Goal: Information Seeking & Learning: Learn about a topic

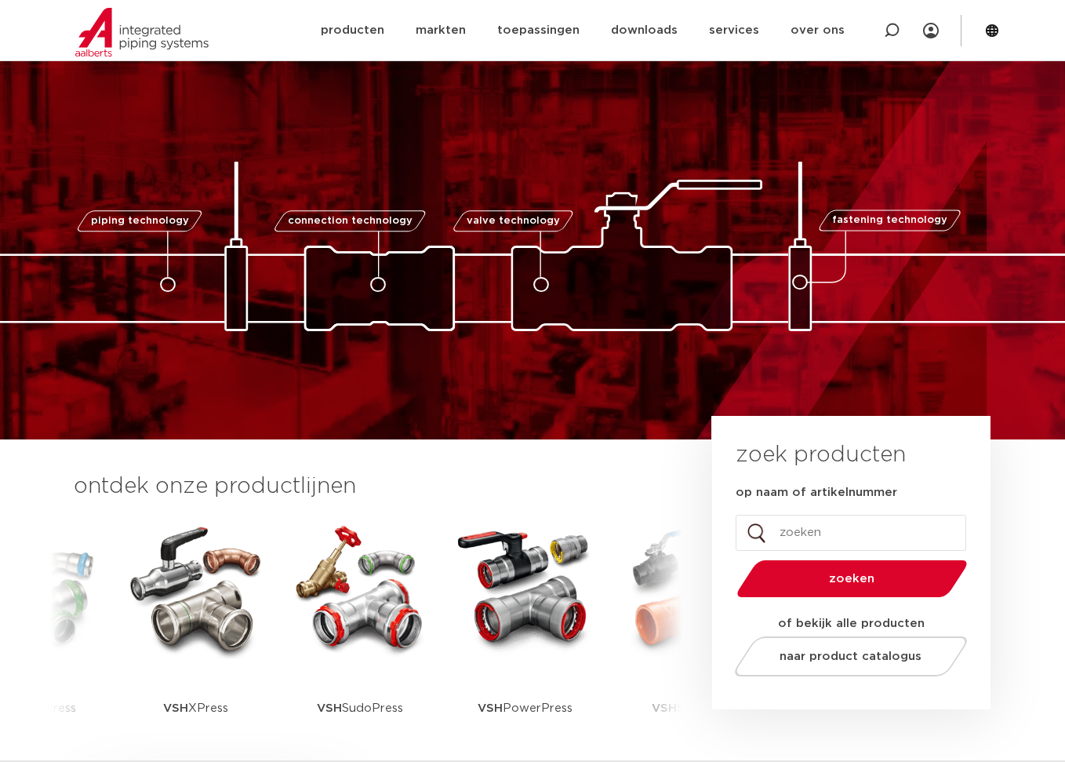
scroll to position [580, 0]
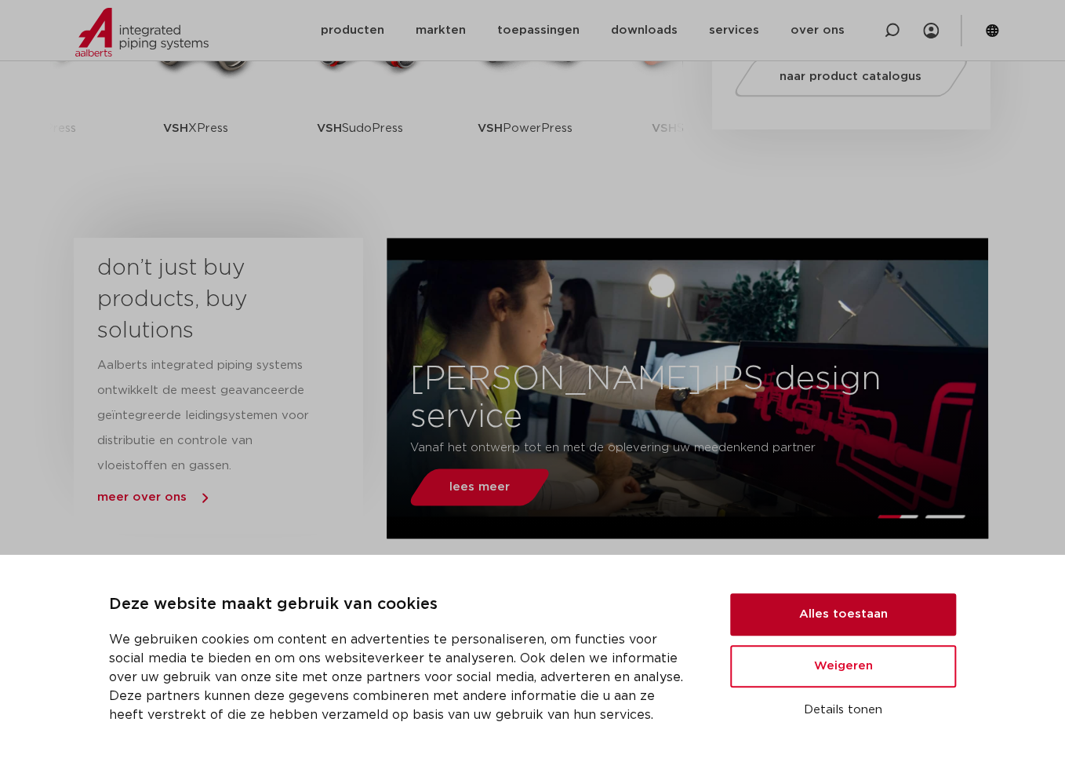
click at [869, 600] on button "Alles toestaan" at bounding box center [843, 614] width 226 height 42
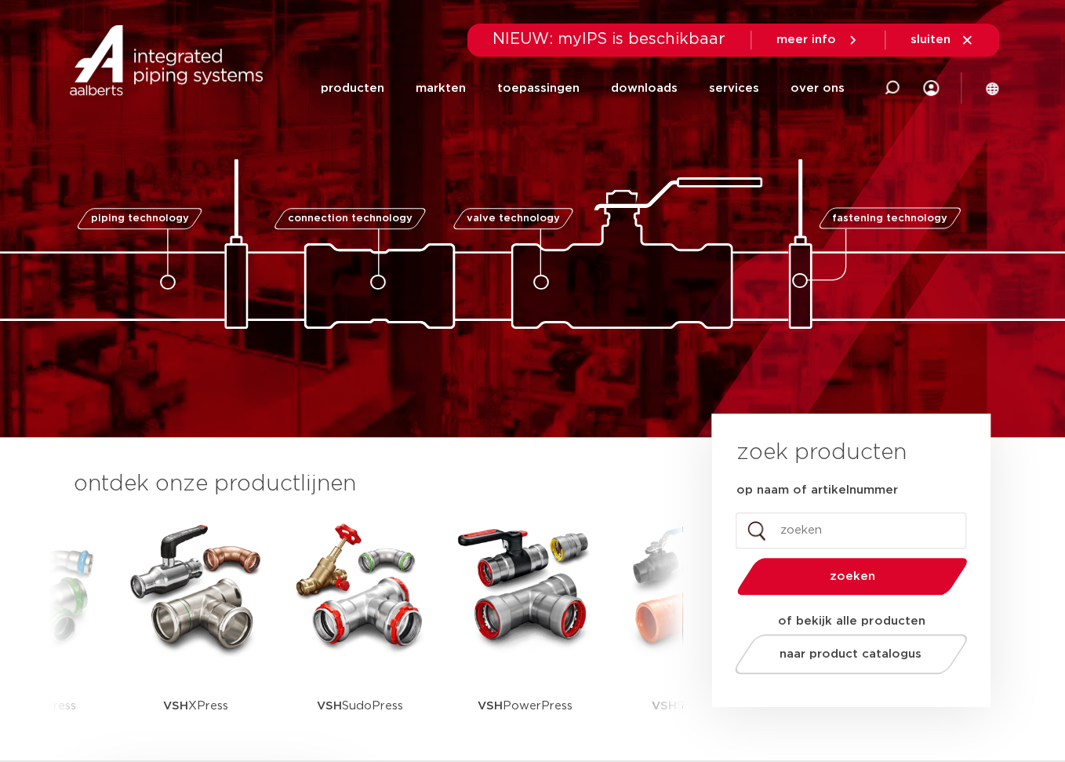
scroll to position [0, 0]
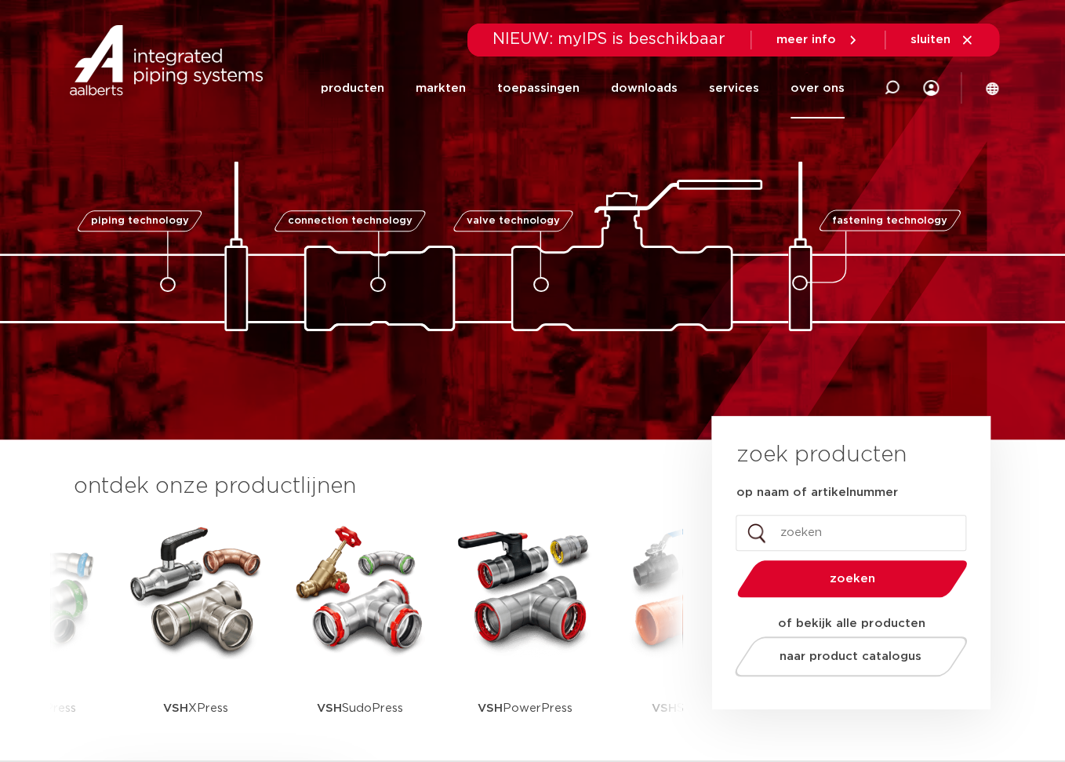
click at [809, 86] on link "over ons" at bounding box center [818, 88] width 54 height 60
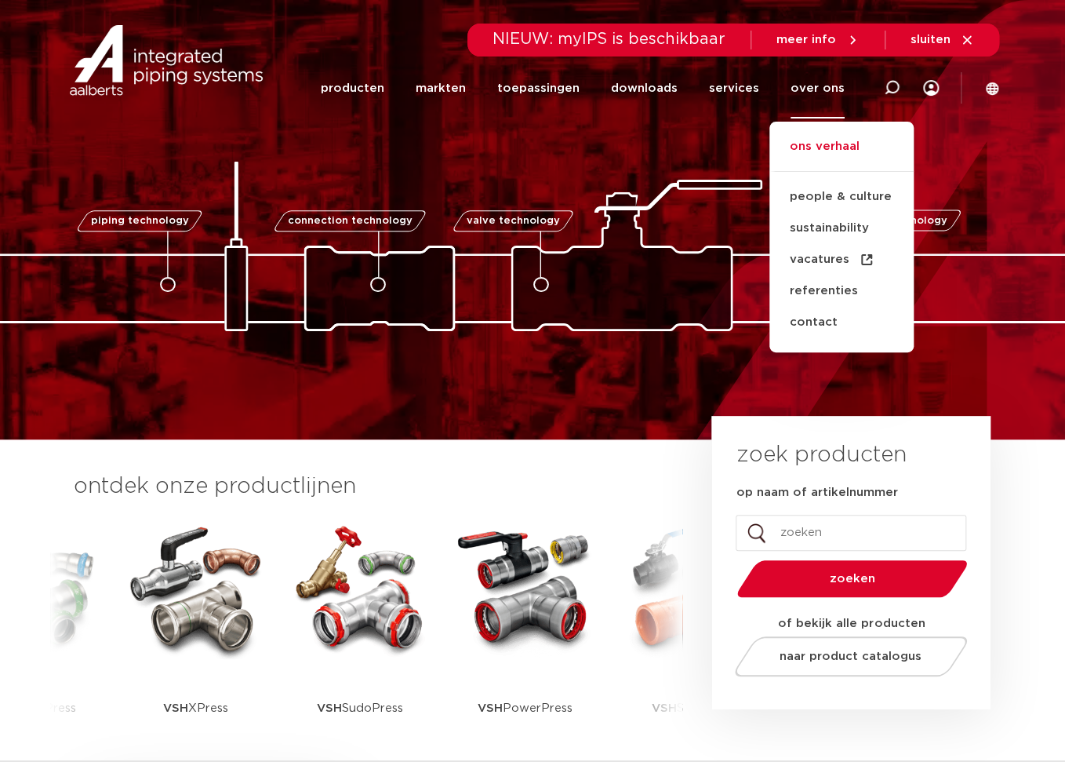
click at [836, 147] on link "ons verhaal" at bounding box center [841, 154] width 144 height 35
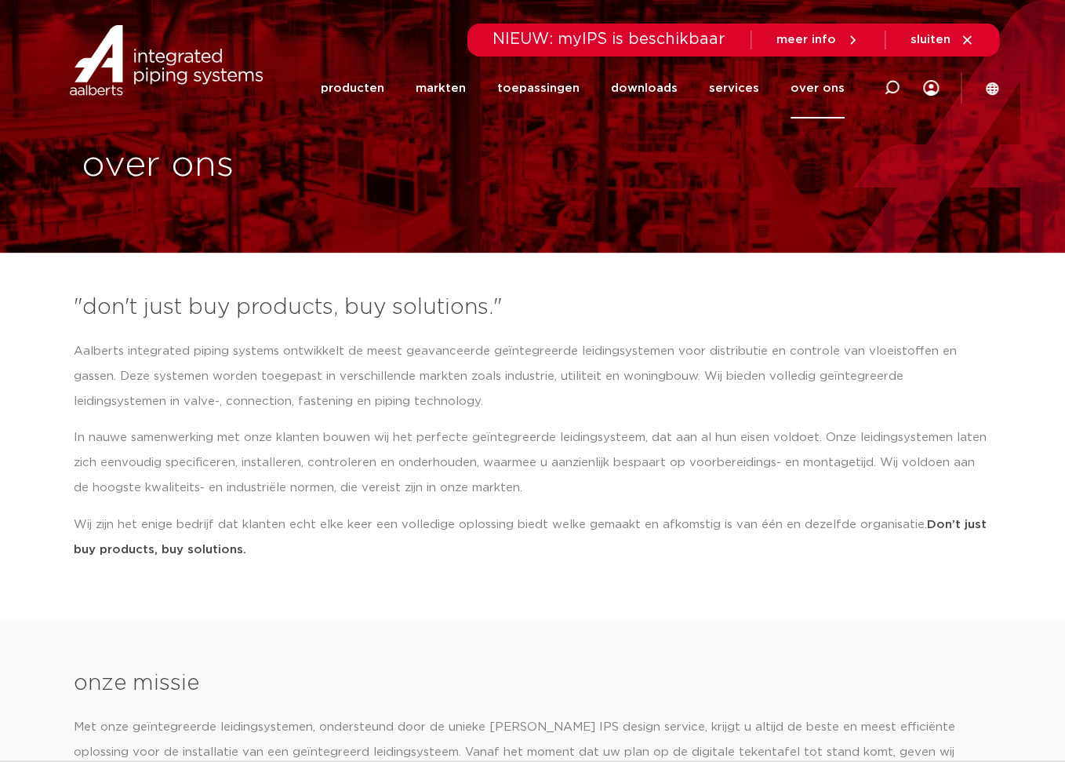
click at [995, 89] on icon at bounding box center [992, 88] width 13 height 13
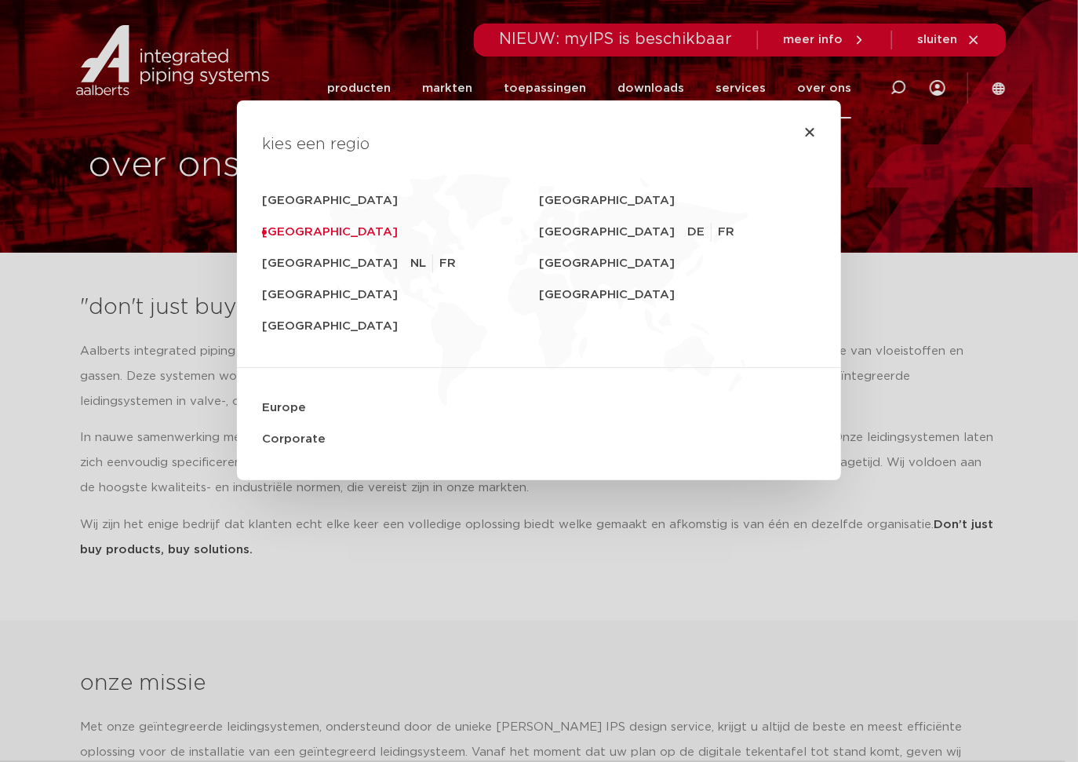
click at [286, 229] on link "[GEOGRAPHIC_DATA]" at bounding box center [400, 231] width 277 height 31
